Goal: Navigation & Orientation: Find specific page/section

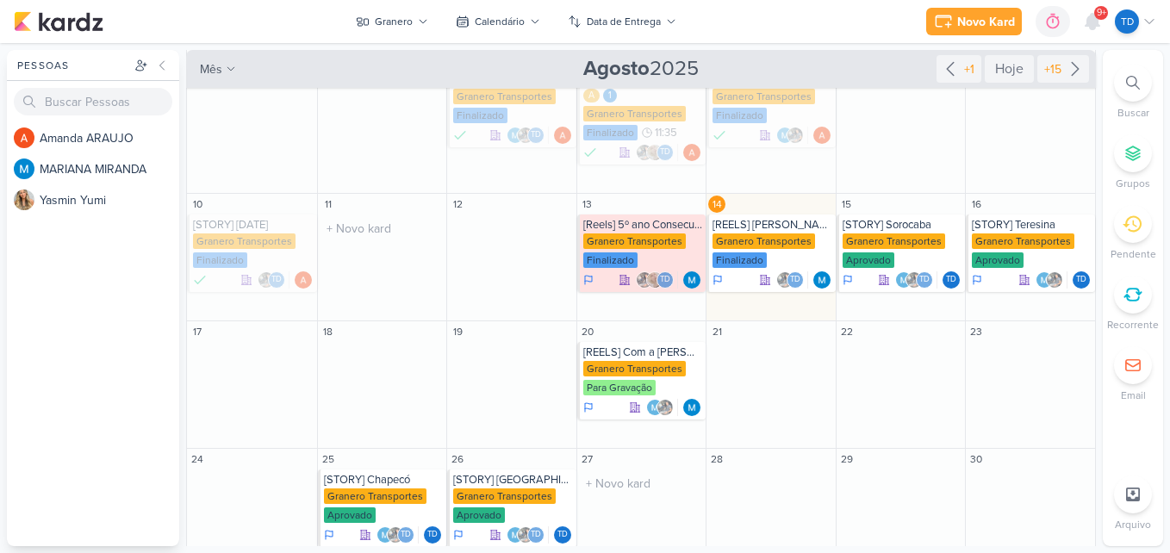
scroll to position [232, 0]
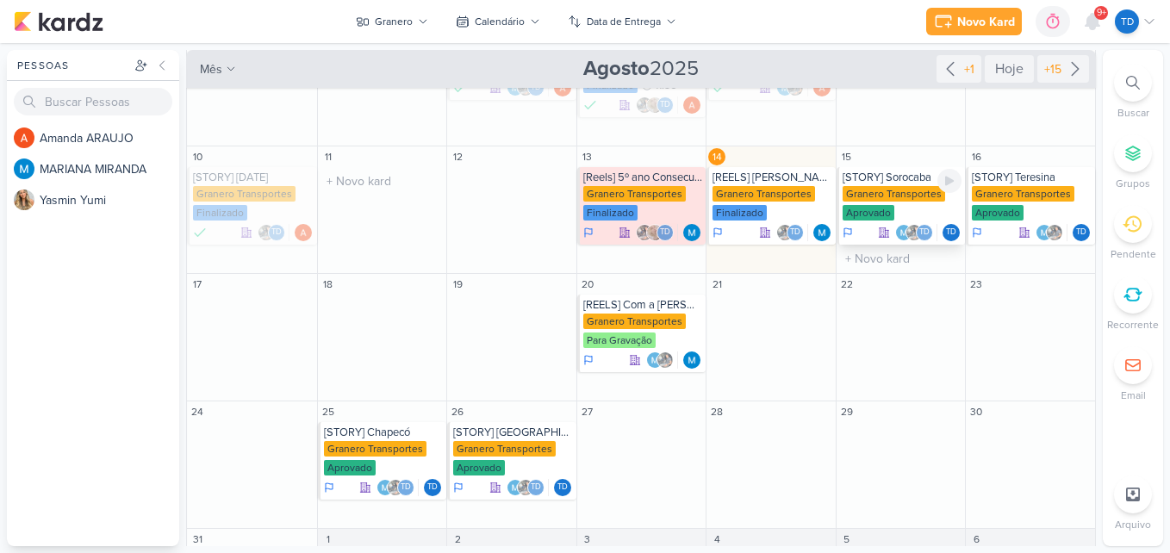
click at [896, 209] on div "Granero Transportes Aprovado" at bounding box center [903, 204] width 120 height 36
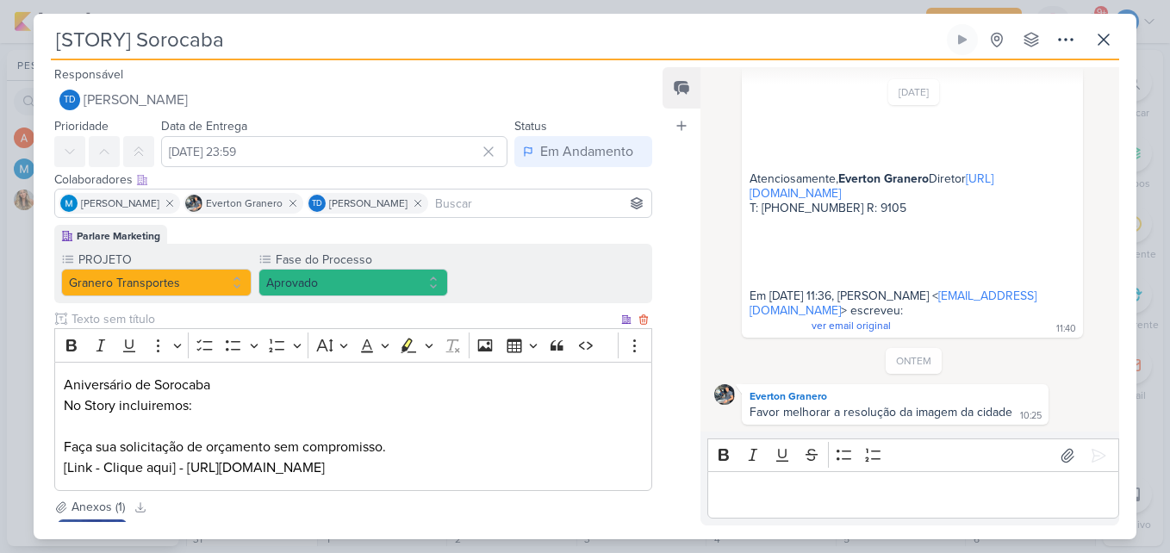
scroll to position [165, 0]
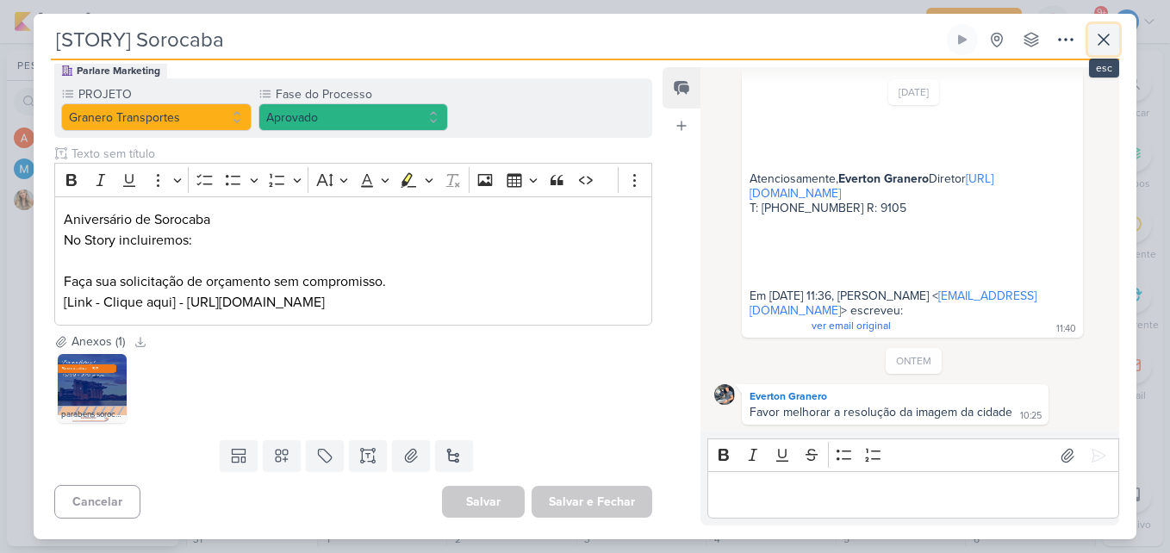
click at [1101, 32] on icon at bounding box center [1104, 39] width 21 height 21
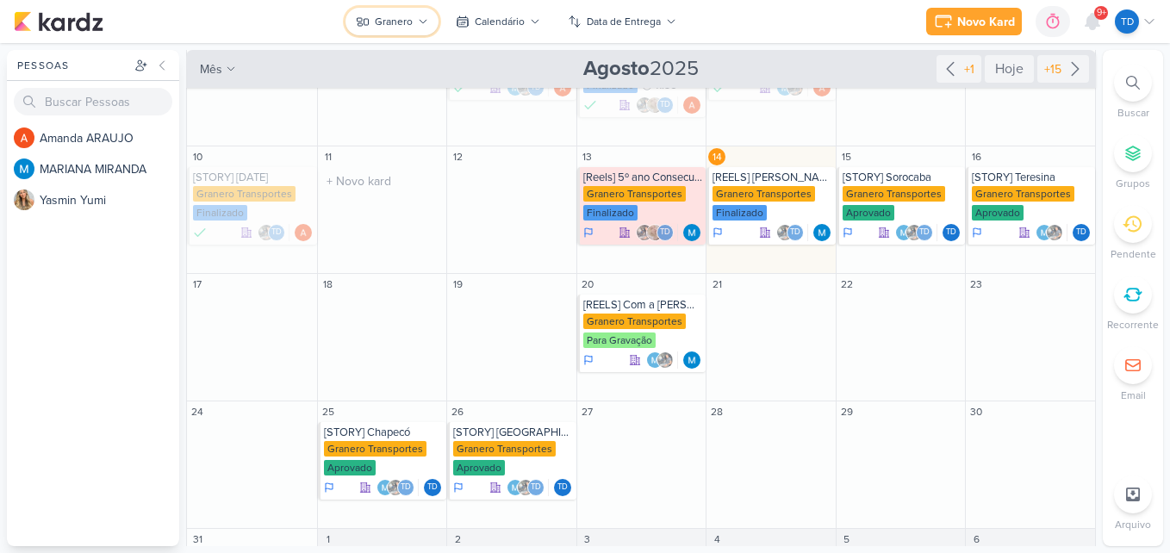
click at [424, 24] on icon at bounding box center [423, 21] width 10 height 10
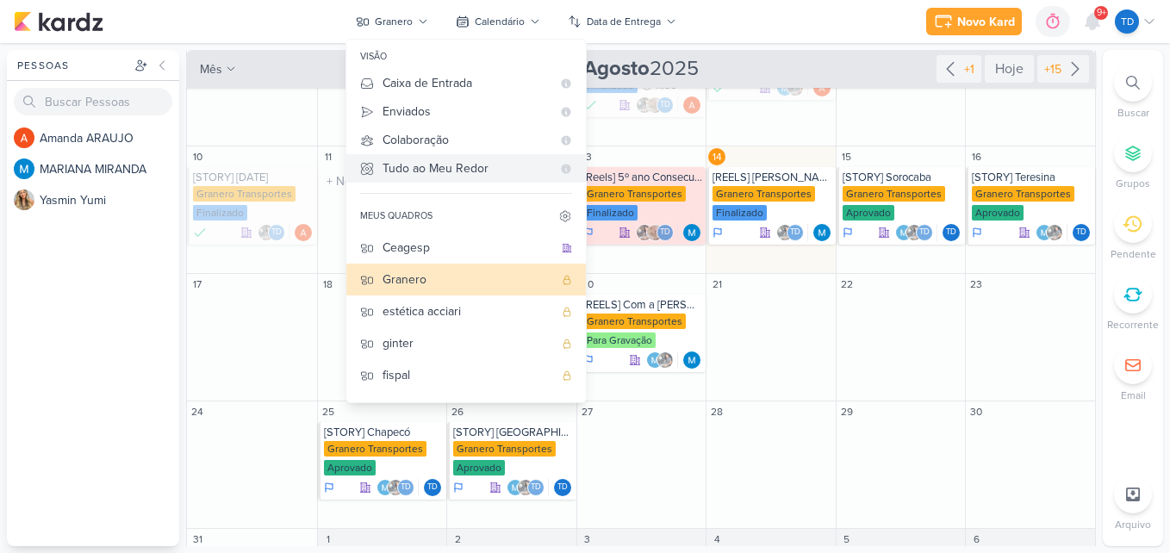
click at [461, 172] on div "Tudo ao Meu Redor" at bounding box center [467, 168] width 169 height 18
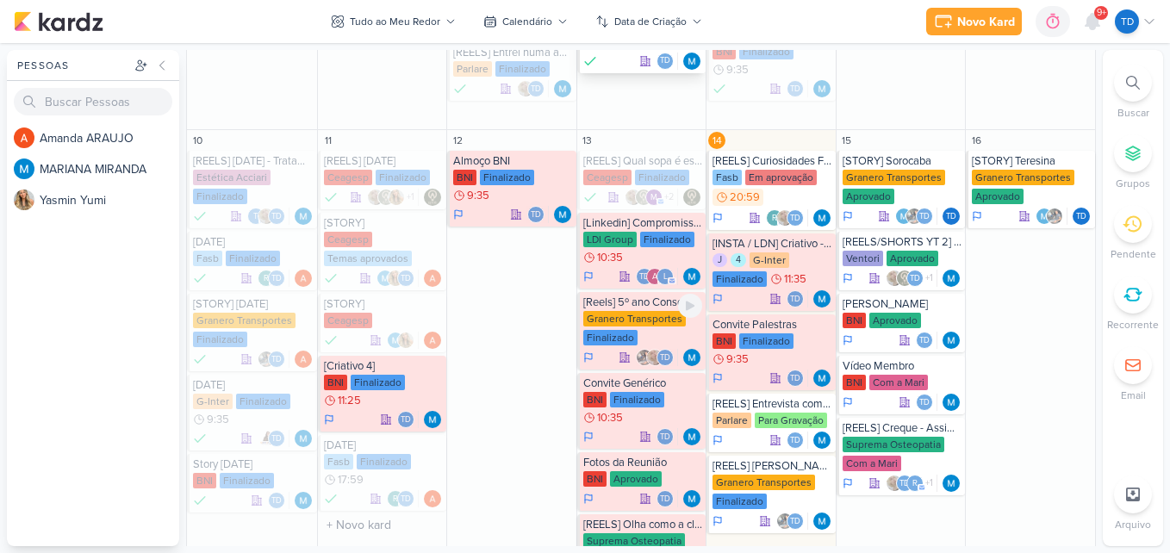
scroll to position [738, 0]
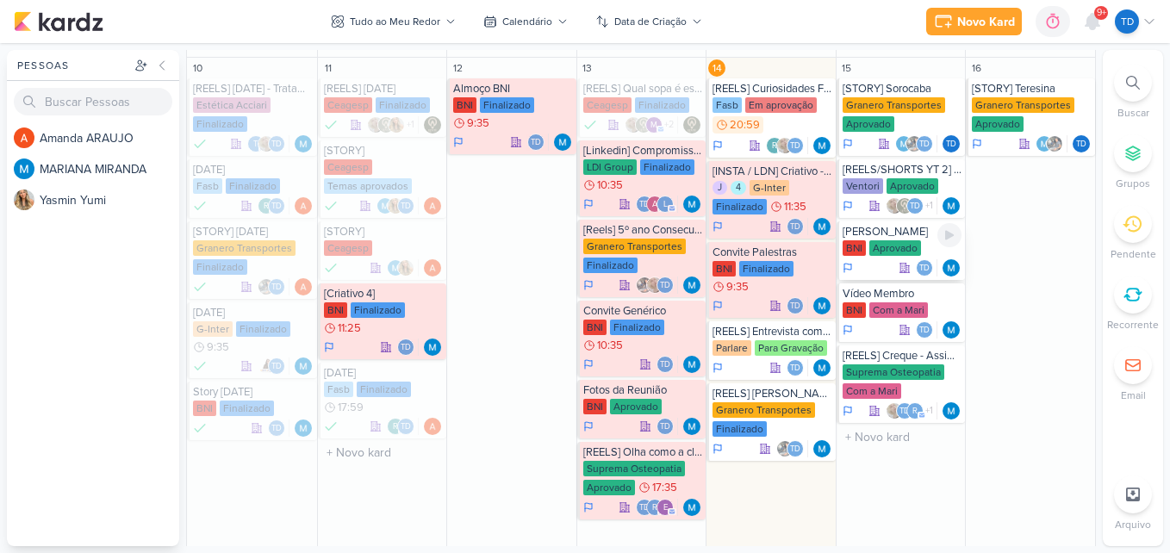
click at [879, 263] on div "Td" at bounding box center [903, 267] width 120 height 17
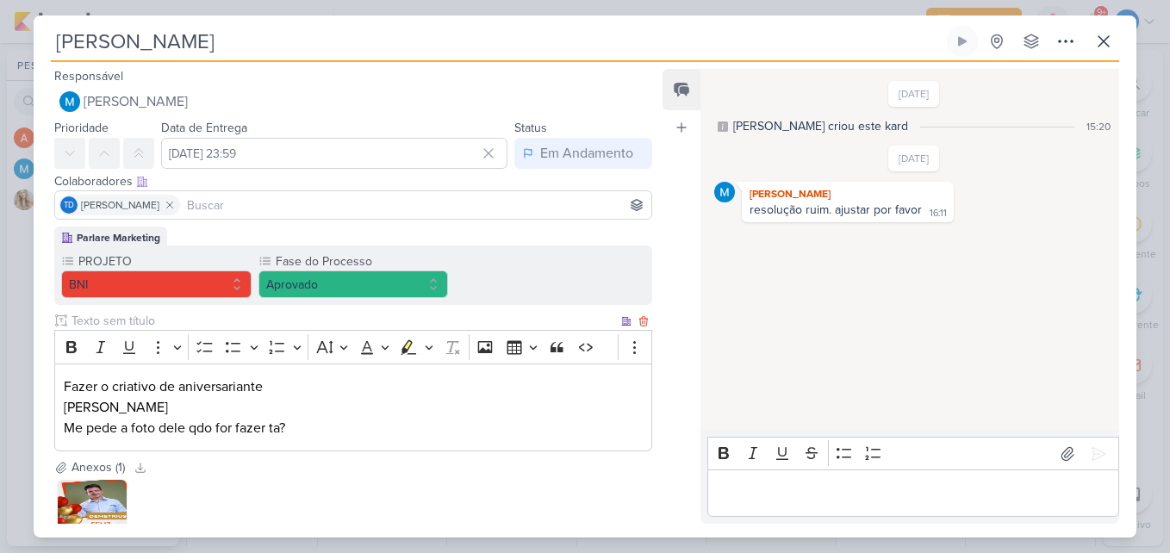
scroll to position [124, 0]
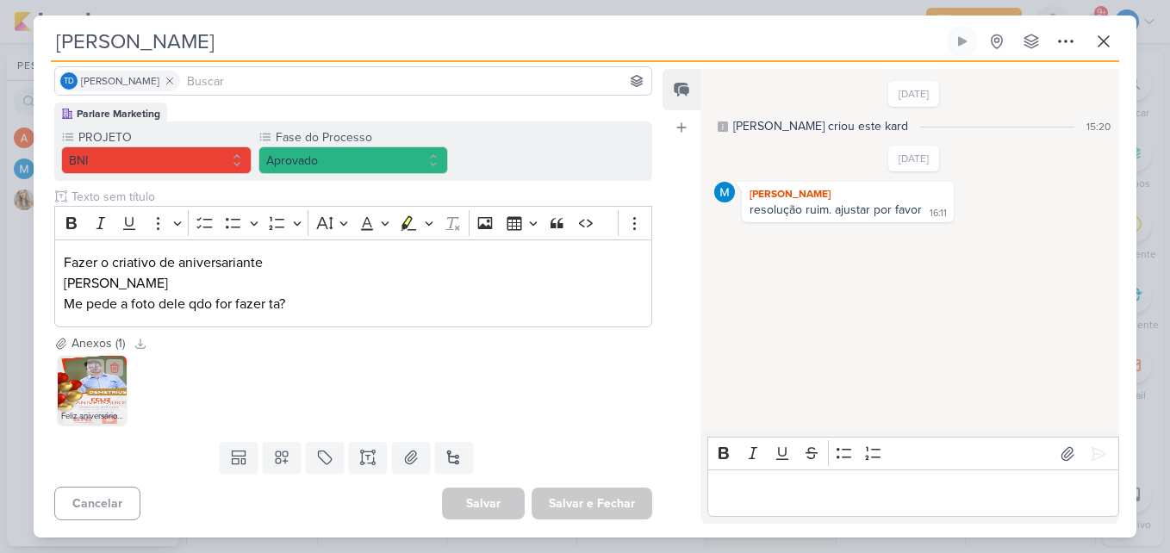
click at [95, 389] on img at bounding box center [92, 390] width 69 height 69
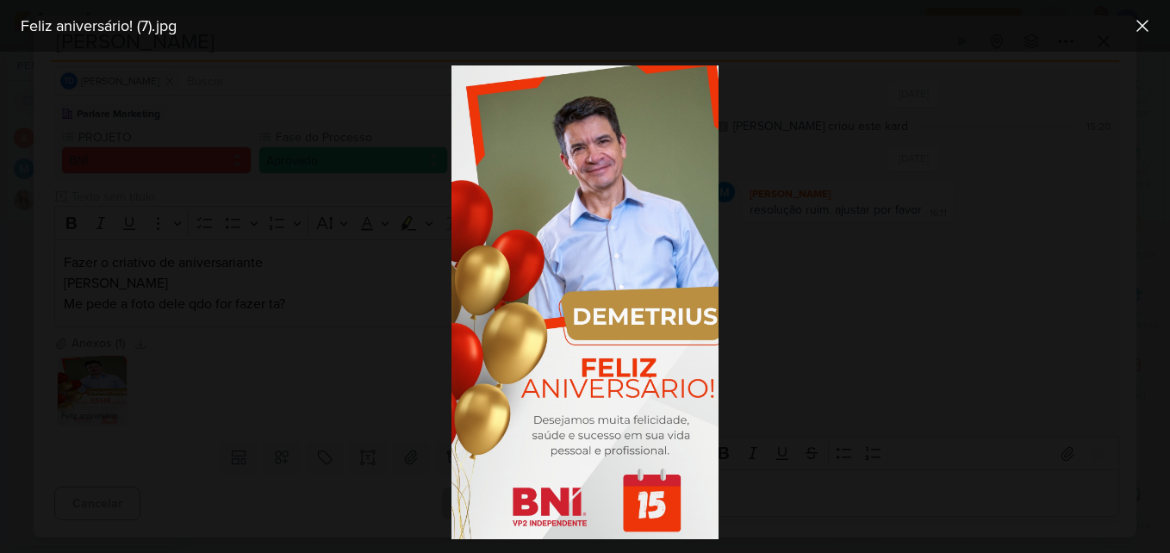
click at [621, 203] on img at bounding box center [585, 303] width 266 height 474
click at [817, 237] on div at bounding box center [585, 303] width 1170 height 502
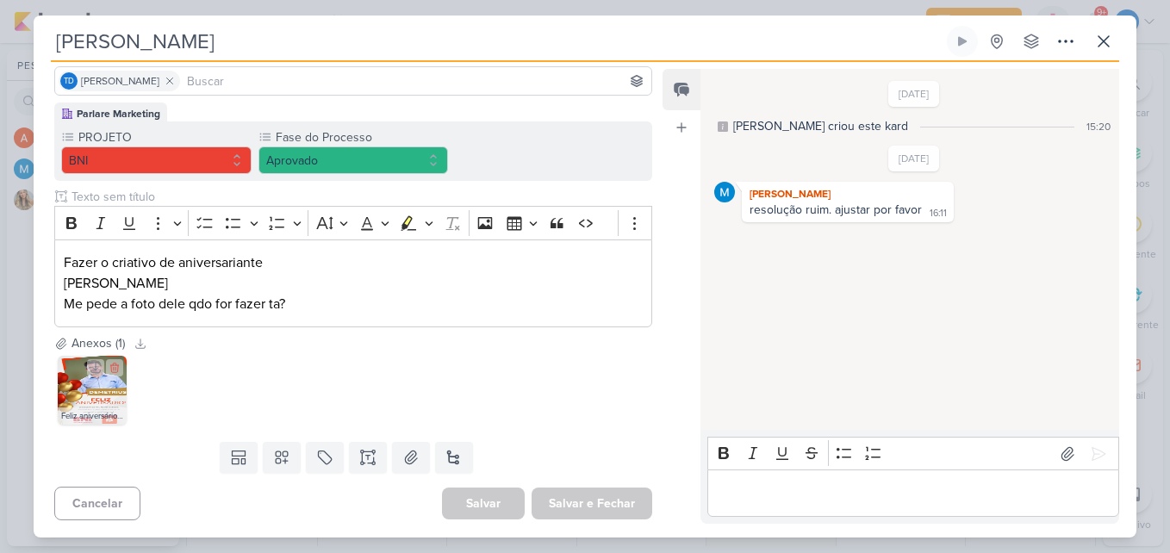
click at [81, 377] on img at bounding box center [92, 390] width 69 height 69
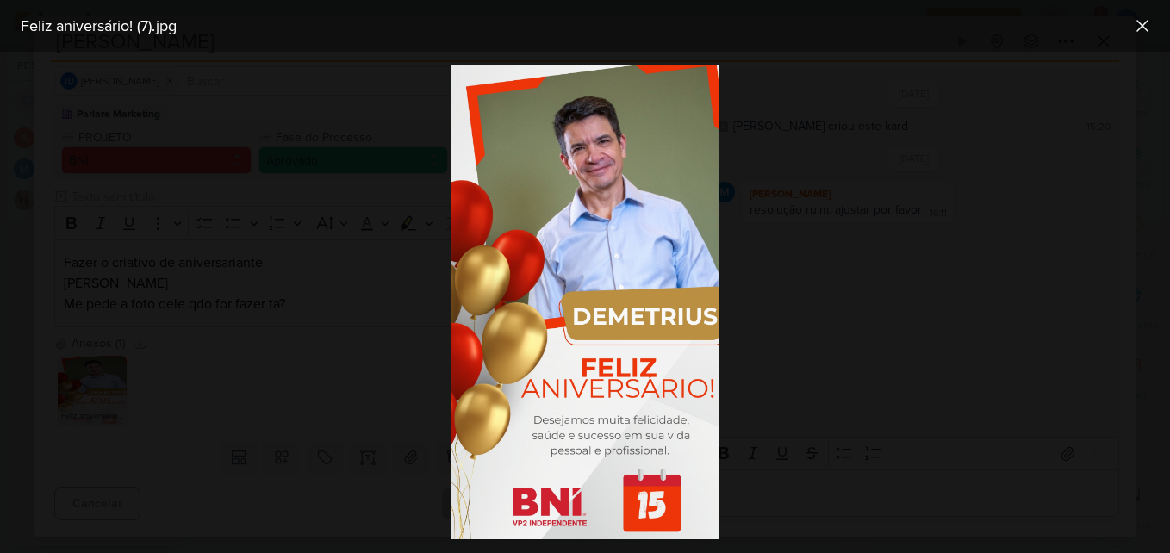
click at [541, 294] on img at bounding box center [585, 303] width 266 height 474
click at [569, 271] on img at bounding box center [585, 303] width 266 height 474
click at [328, 293] on div at bounding box center [585, 303] width 1170 height 502
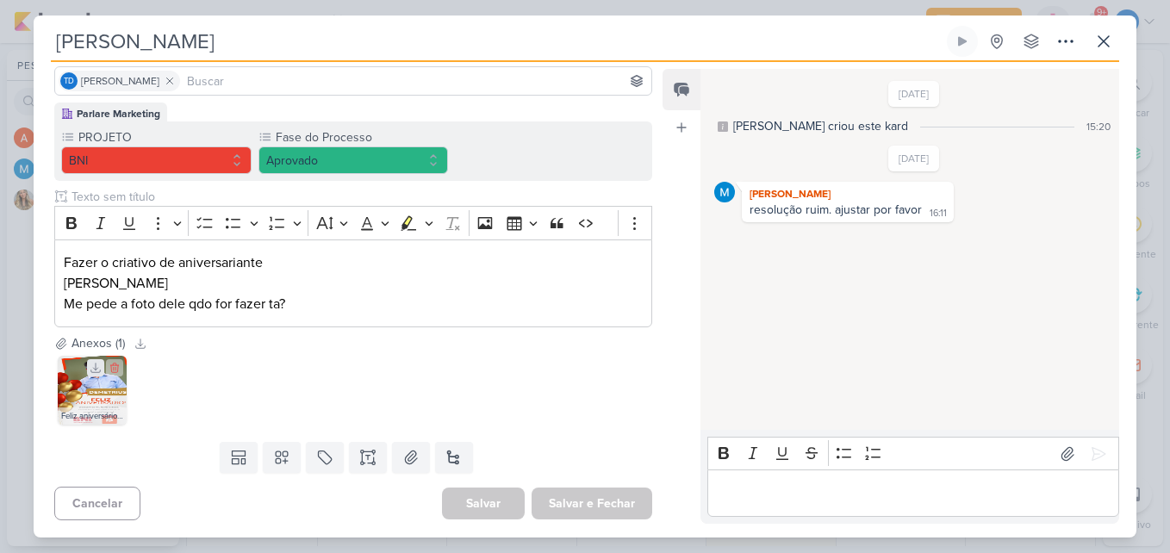
click at [91, 368] on icon at bounding box center [96, 368] width 12 height 12
click at [659, 3] on div "[PERSON_NAME] Criado por MARIANA" at bounding box center [585, 276] width 1170 height 553
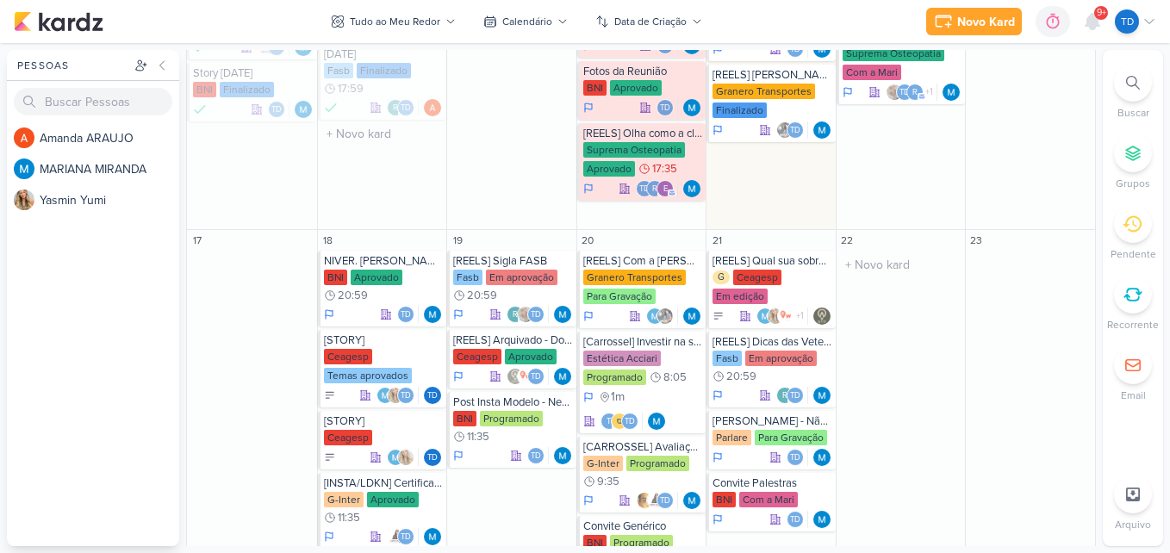
scroll to position [1056, 0]
